Goal: Information Seeking & Learning: Learn about a topic

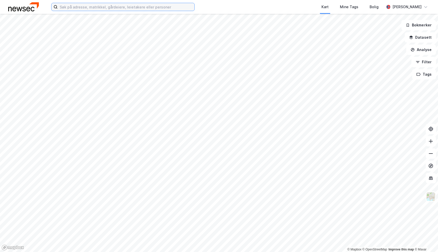
click at [129, 9] on input at bounding box center [126, 7] width 137 height 8
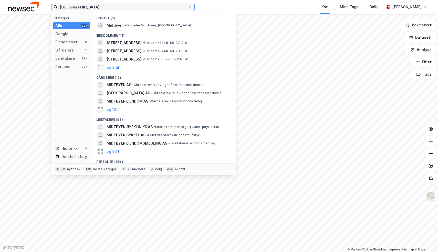
type input "Midtbyen"
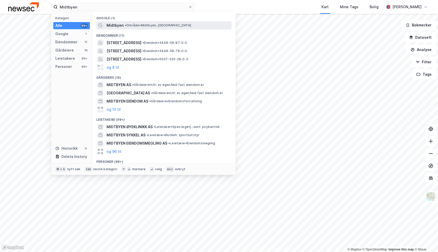
drag, startPoint x: 129, startPoint y: 9, endPoint x: 162, endPoint y: 23, distance: 35.7
click at [162, 23] on div "Midtbyen • Område • Midtbyen, [GEOGRAPHIC_DATA]" at bounding box center [169, 25] width 124 height 6
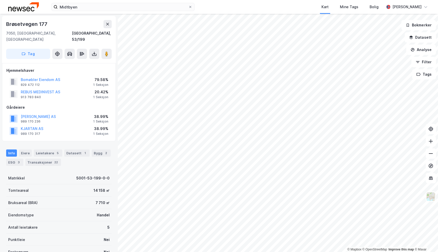
click at [237, 0] on html "Midtbyen Kart Mine Tags Bolig [PERSON_NAME] © Mapbox © OpenStreetMap Improve th…" at bounding box center [219, 126] width 438 height 252
click at [257, 0] on html "Midtbyen Kart Mine Tags Bolig [PERSON_NAME] © Mapbox © OpenStreetMap Improve th…" at bounding box center [219, 126] width 438 height 252
